Goal: Transaction & Acquisition: Purchase product/service

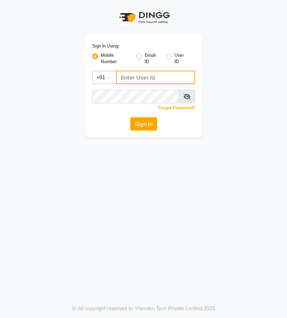
click at [136, 78] on input "Username" at bounding box center [155, 77] width 79 height 13
type input "8"
click at [134, 75] on input "848336778" at bounding box center [155, 77] width 79 height 13
type input "8483936778"
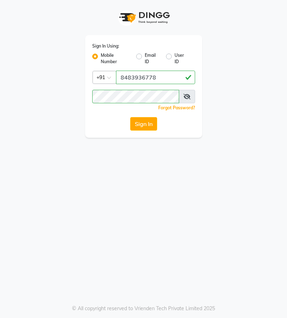
click at [187, 99] on span at bounding box center [187, 96] width 16 height 13
click at [161, 119] on div "Sign In" at bounding box center [143, 123] width 103 height 13
click at [155, 121] on button "Sign In" at bounding box center [143, 123] width 27 height 13
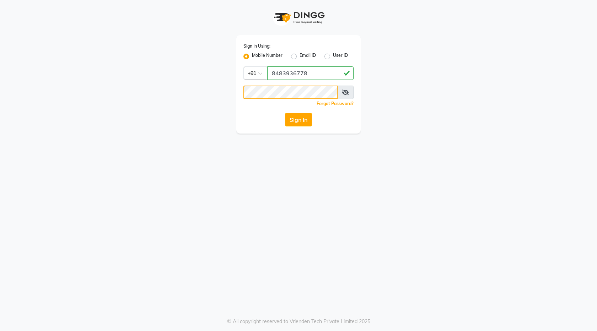
click at [192, 74] on div "Sign In Using: Mobile Number Email ID User ID Country Code × +91 8483936778 Rem…" at bounding box center [298, 67] width 405 height 134
click at [287, 154] on div "Sign In Using: Mobile Number Email ID User ID Country Code × +91 8483936778 Rem…" at bounding box center [298, 165] width 597 height 331
click at [287, 122] on button "Sign In" at bounding box center [298, 119] width 27 height 13
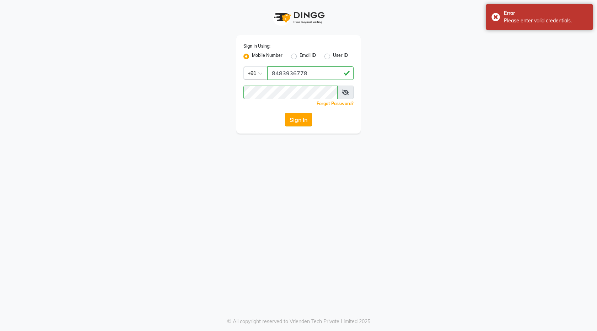
click at [287, 122] on button "Sign In" at bounding box center [298, 119] width 27 height 13
click at [287, 92] on icon at bounding box center [345, 92] width 7 height 6
click at [287, 149] on div "Sign In Using: Mobile Number Email ID User ID Country Code × +91 8483936778 Rem…" at bounding box center [298, 165] width 597 height 331
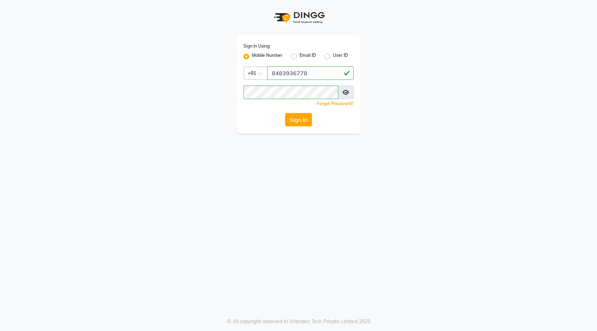
click at [287, 126] on div "Sign In Using: Mobile Number Email ID User ID Country Code × +91 8483936778 Rem…" at bounding box center [298, 84] width 124 height 98
click at [287, 120] on button "Sign In" at bounding box center [298, 119] width 27 height 13
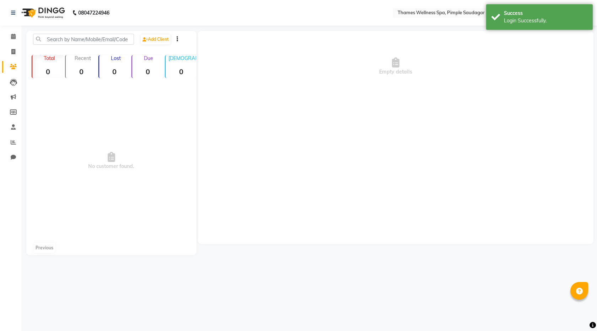
select select "en"
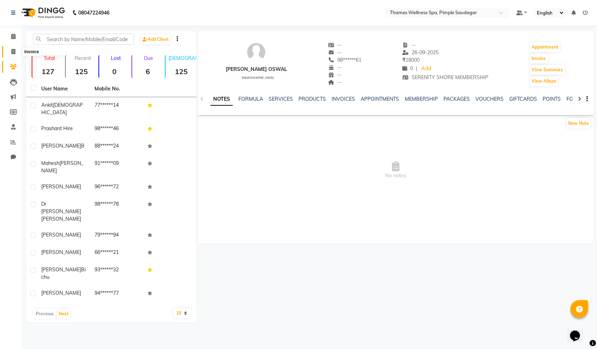
click at [12, 54] on icon at bounding box center [13, 51] width 4 height 5
select select "service"
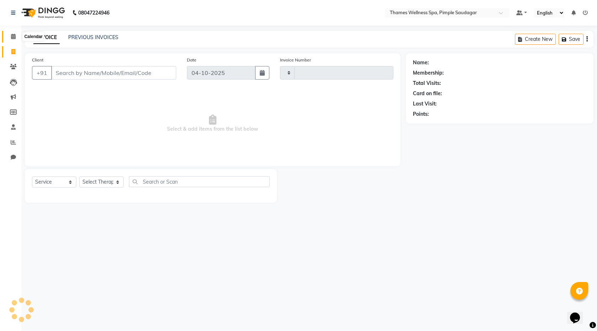
type input "0276"
select select "8709"
click at [81, 75] on input "Client" at bounding box center [113, 72] width 125 height 13
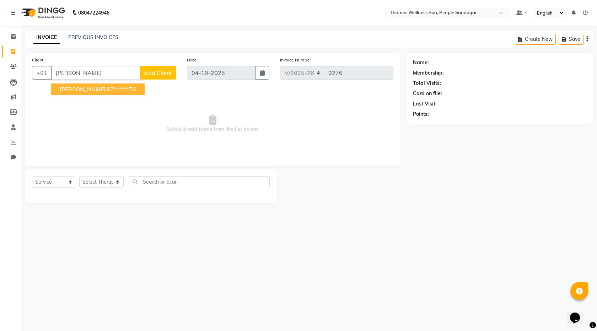
click at [112, 87] on ngb-highlight "87******76" at bounding box center [121, 89] width 29 height 7
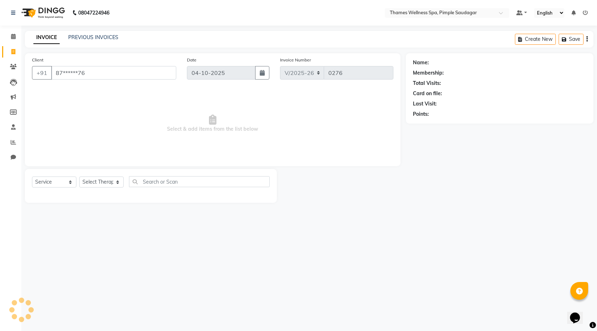
type input "87******76"
click at [287, 62] on link "[PERSON_NAME]" at bounding box center [450, 62] width 40 height 7
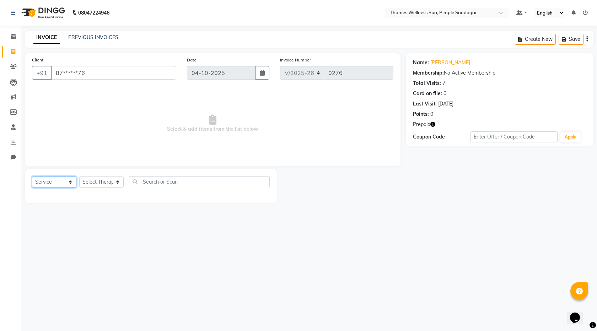
click at [69, 181] on select "Select Service Product Membership Package Voucher Prepaid Gift Card" at bounding box center [54, 181] width 44 height 11
click at [108, 179] on select "Select Therapist Alokesh Das Bem Hana kety sangma Melbia Mishi Prakash Lala Sun…" at bounding box center [101, 181] width 44 height 11
select select "88612"
click at [79, 176] on select "Select Therapist Alokesh Das Bem Hana kety sangma Melbia Mishi Prakash Lala Sun…" at bounding box center [101, 181] width 44 height 11
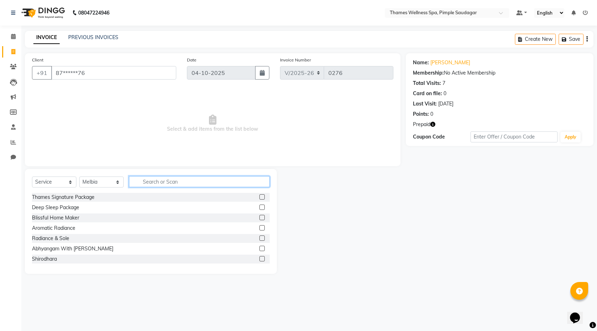
click at [186, 182] on input "text" at bounding box center [199, 181] width 141 height 11
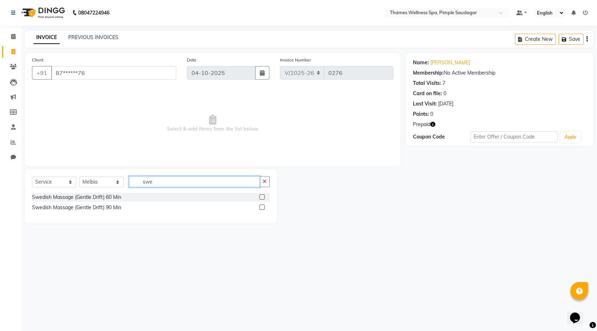
type input "swe"
click at [263, 198] on label at bounding box center [261, 196] width 5 height 5
click at [263, 198] on input "checkbox" at bounding box center [261, 197] width 5 height 5
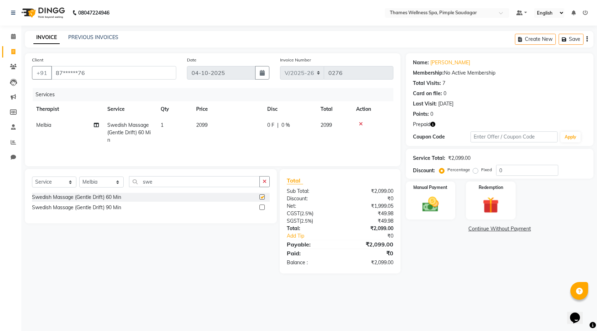
checkbox input "false"
drag, startPoint x: 512, startPoint y: 174, endPoint x: 494, endPoint y: 169, distance: 18.3
click at [287, 169] on div "Percentage Fixed 0" at bounding box center [499, 170] width 118 height 11
type input "50"
click at [287, 255] on div "Name: Jitu Pawar Membership: No Active Membership Total Visits: 7 Card on file:…" at bounding box center [501, 167] width 193 height 228
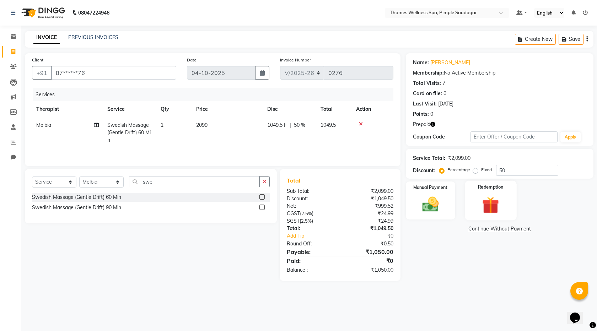
click at [287, 205] on img at bounding box center [491, 205] width 28 height 21
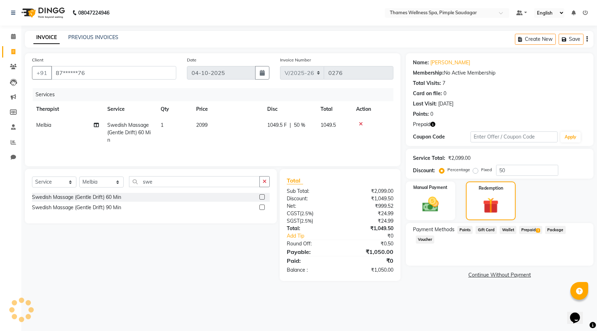
click at [287, 228] on span "Prepaid 1" at bounding box center [530, 230] width 23 height 8
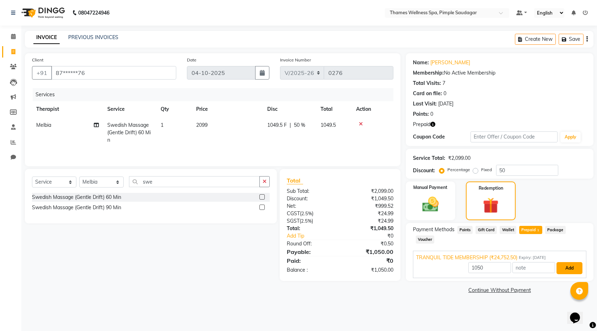
click at [287, 262] on button "Add" at bounding box center [569, 268] width 26 height 12
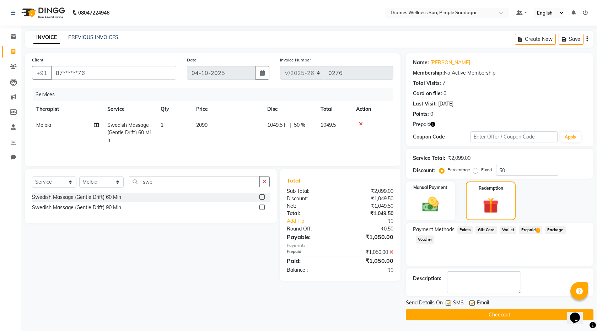
click at [287, 317] on button "Checkout" at bounding box center [498, 314] width 187 height 11
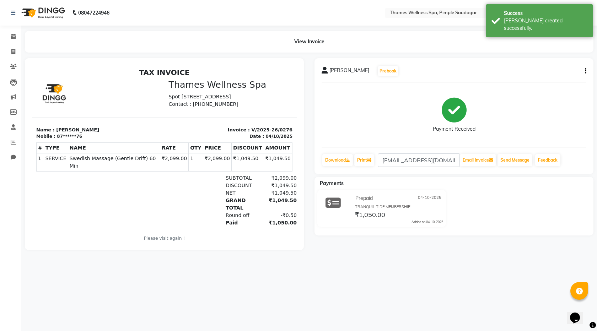
click at [20, 47] on div "View Invoice" at bounding box center [309, 42] width 579 height 22
click at [18, 50] on span at bounding box center [13, 52] width 12 height 8
select select "8709"
select select "service"
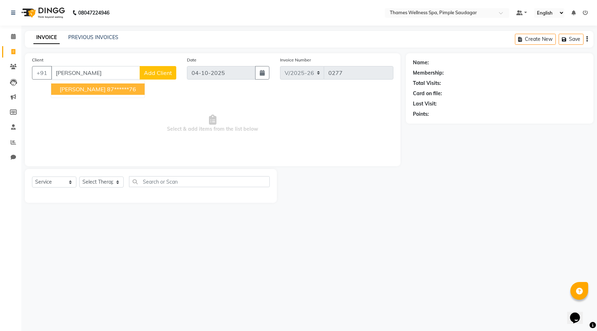
click at [107, 89] on ngb-highlight "87******76" at bounding box center [121, 89] width 29 height 7
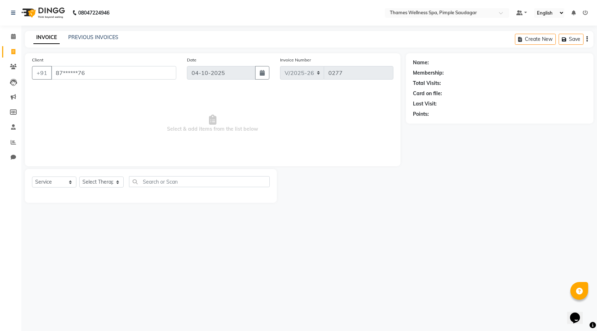
type input "87******76"
click at [287, 62] on link "[PERSON_NAME]" at bounding box center [450, 62] width 40 height 7
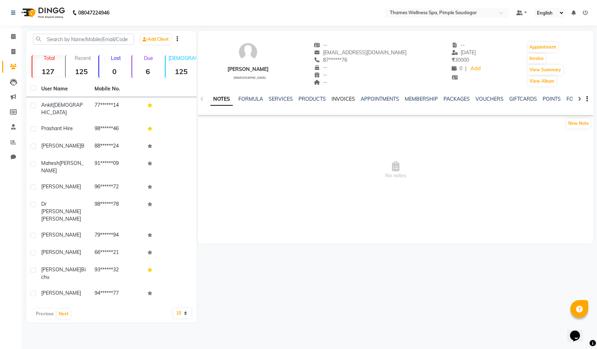
click at [351, 98] on link "INVOICES" at bounding box center [342, 99] width 23 height 6
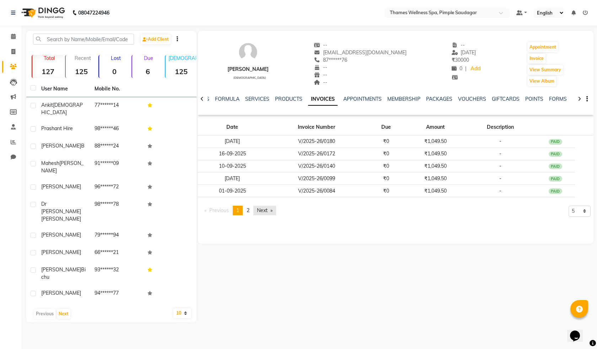
click at [270, 209] on link "Next page" at bounding box center [264, 211] width 23 height 10
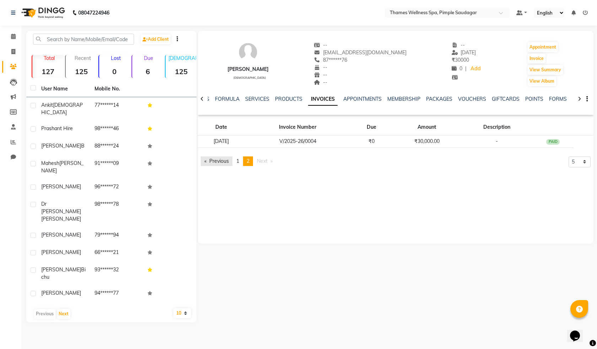
click at [222, 159] on link "Previous page" at bounding box center [217, 162] width 32 height 10
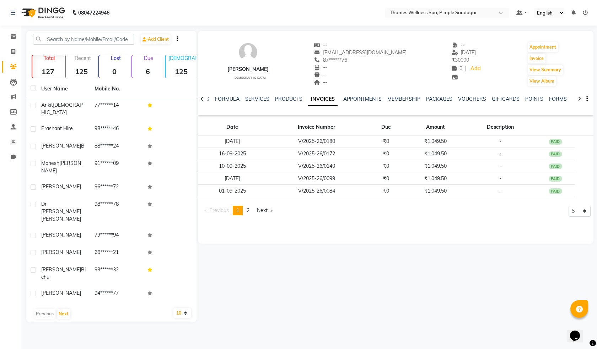
click at [239, 209] on span "1" at bounding box center [237, 210] width 3 height 6
click at [249, 212] on span "2" at bounding box center [247, 210] width 3 height 6
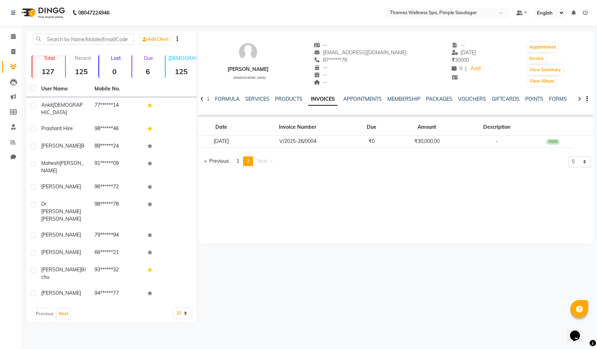
click at [263, 164] on span "Next page" at bounding box center [262, 161] width 11 height 6
click at [263, 162] on span "Next page" at bounding box center [262, 161] width 11 height 6
click at [11, 51] on span at bounding box center [13, 52] width 12 height 8
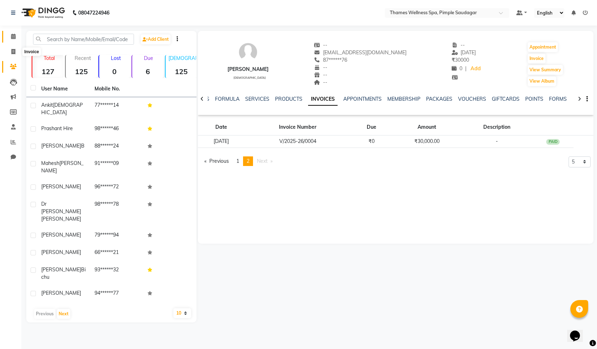
select select "service"
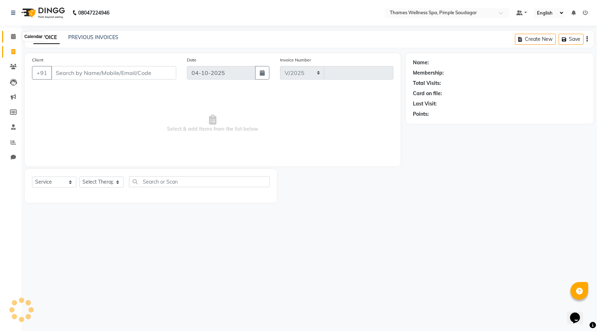
select select "8709"
type input "0277"
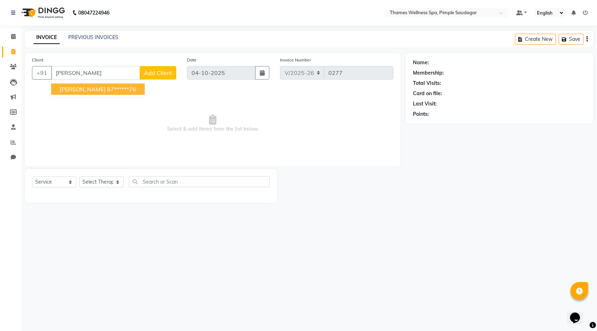
click at [72, 88] on span "[PERSON_NAME]" at bounding box center [83, 89] width 46 height 7
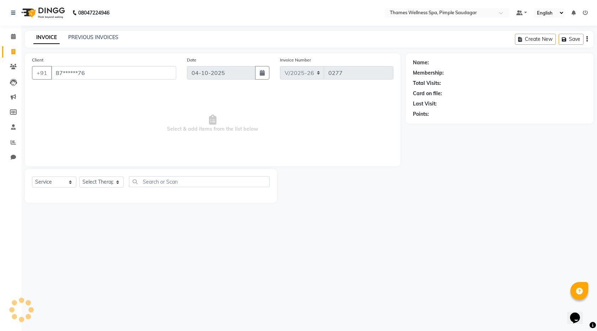
type input "87******76"
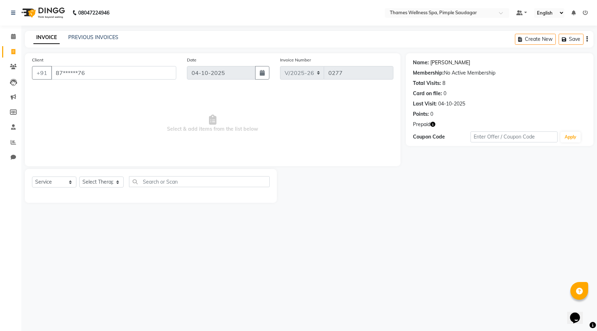
click at [436, 65] on link "[PERSON_NAME]" at bounding box center [450, 62] width 40 height 7
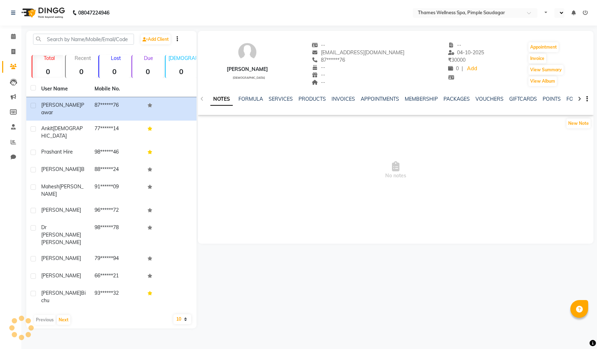
select select "en"
click at [485, 95] on div "NOTES FORMULA SERVICES PRODUCTS INVOICES APPOINTMENTS MEMBERSHIP PACKAGES VOUCH…" at bounding box center [395, 99] width 395 height 25
click at [486, 96] on link "VOUCHERS" at bounding box center [489, 99] width 28 height 6
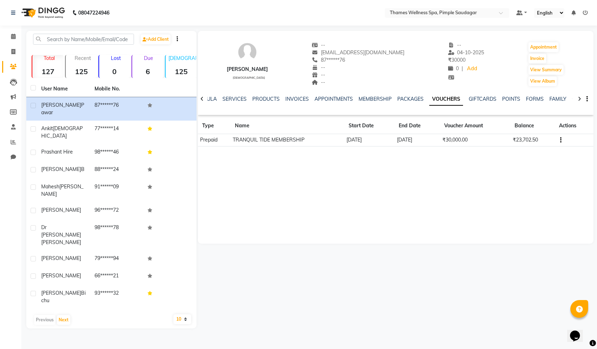
drag, startPoint x: 429, startPoint y: 270, endPoint x: 406, endPoint y: 255, distance: 27.4
click at [429, 270] on div "[PERSON_NAME] [DEMOGRAPHIC_DATA] -- [EMAIL_ADDRESS][DOMAIN_NAME] 87******76 -- …" at bounding box center [394, 180] width 397 height 298
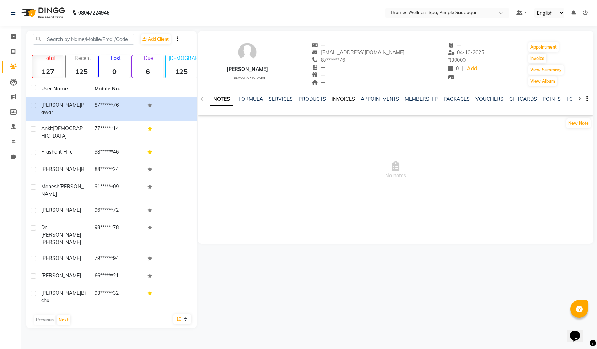
click at [347, 98] on link "INVOICES" at bounding box center [342, 99] width 23 height 6
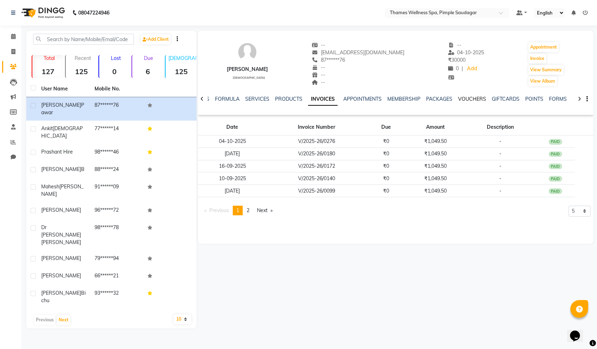
click at [469, 98] on link "VOUCHERS" at bounding box center [472, 99] width 28 height 6
